Goal: Go to known website: Access a specific website the user already knows

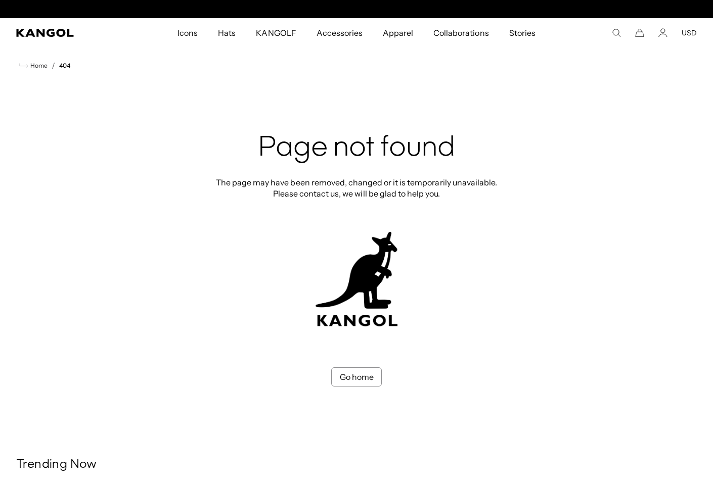
scroll to position [0, 208]
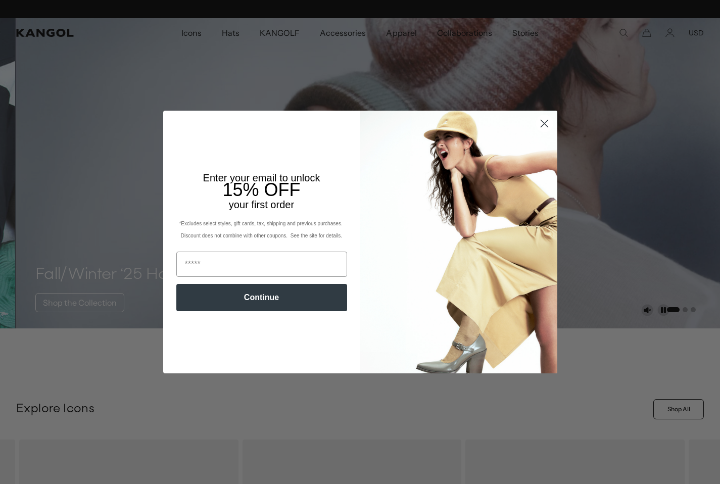
scroll to position [0, 208]
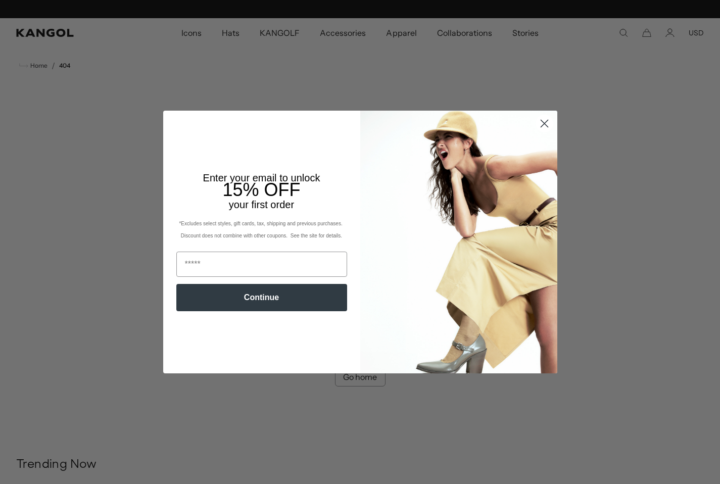
scroll to position [0, 208]
